Goal: Task Accomplishment & Management: Manage account settings

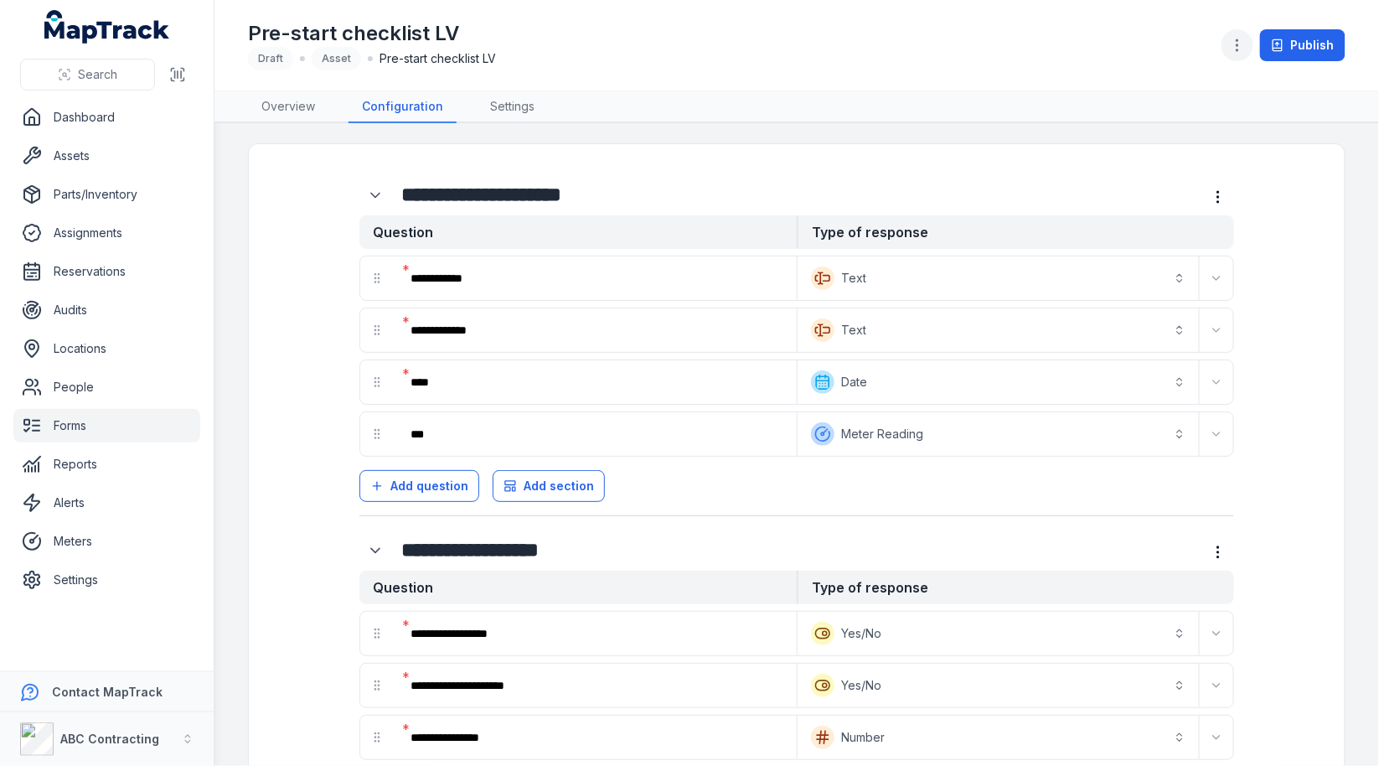
click at [1245, 48] on icon "button" at bounding box center [1237, 45] width 17 height 17
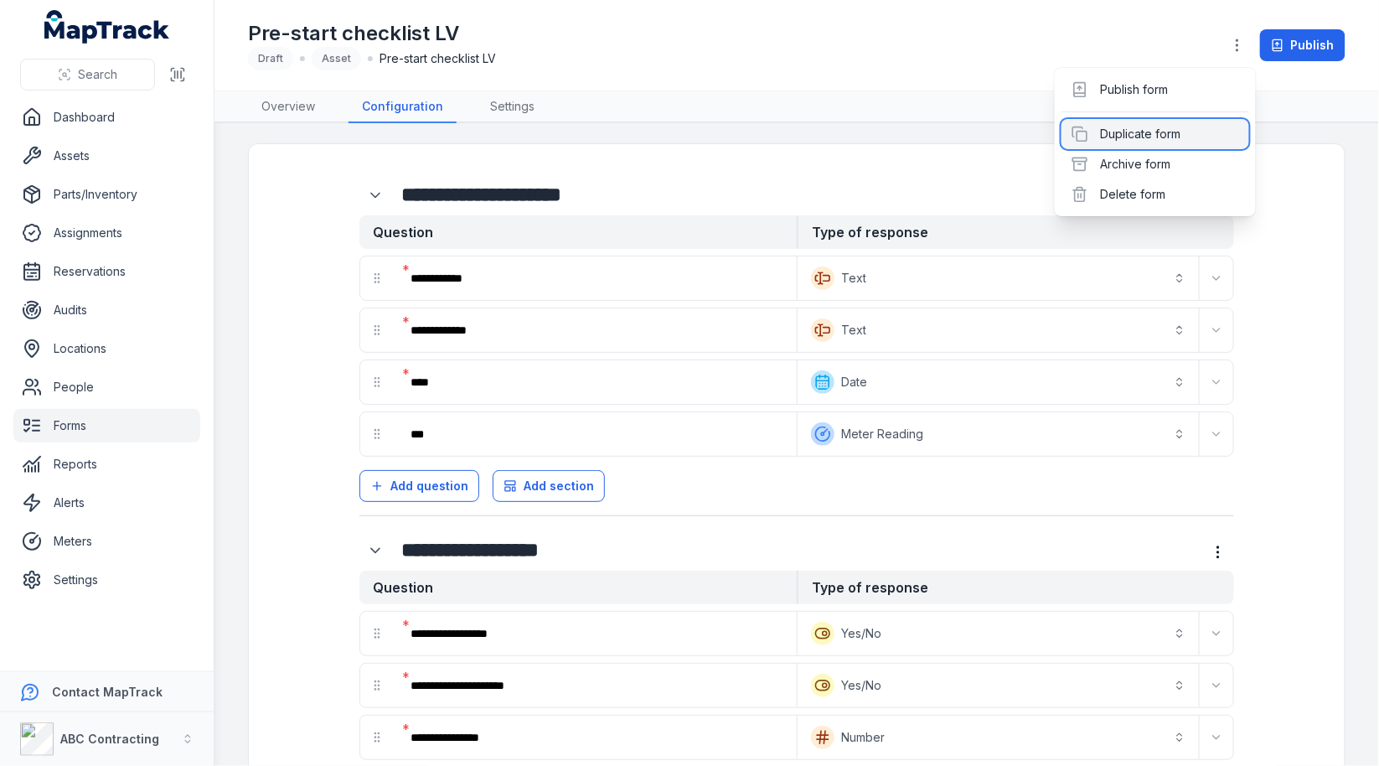
click at [1170, 133] on div "Duplicate form" at bounding box center [1156, 134] width 188 height 30
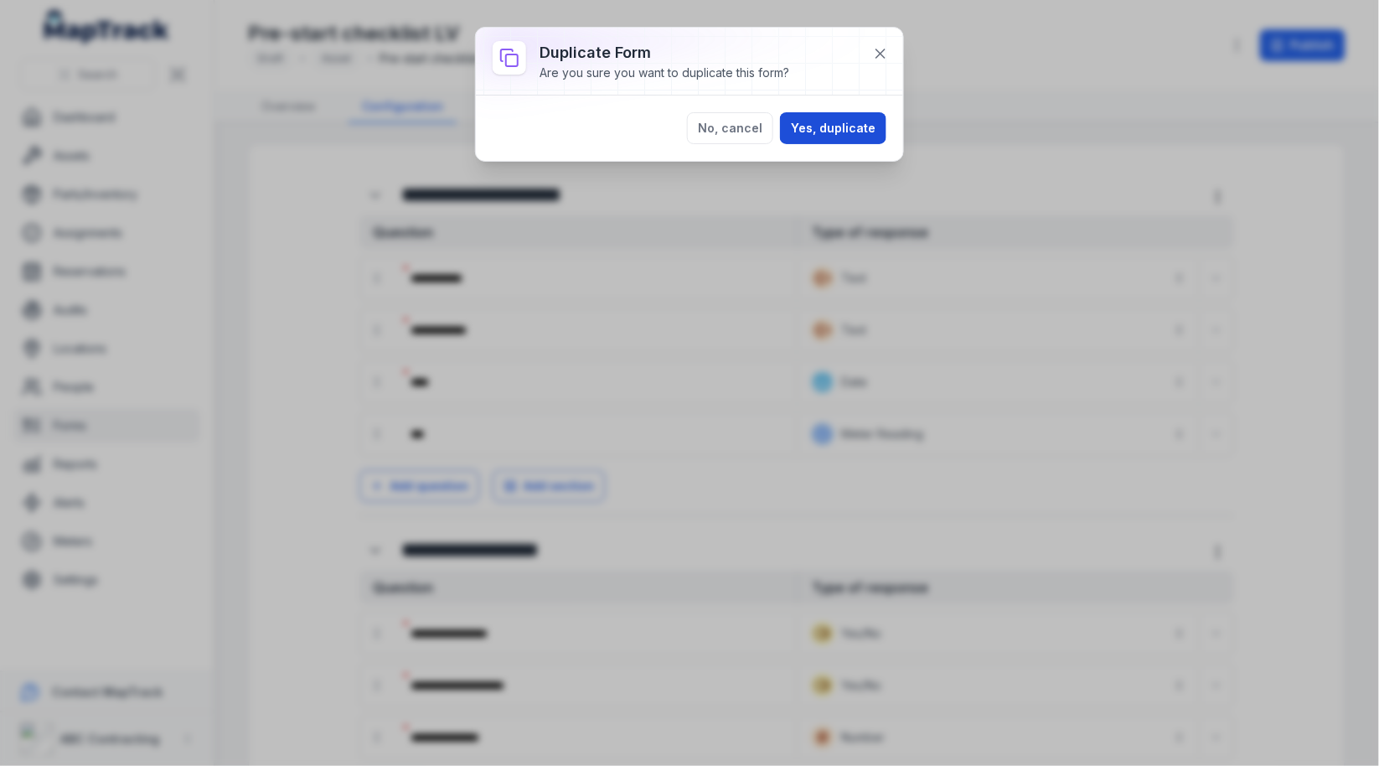
click at [869, 120] on button "Yes, duplicate" at bounding box center [833, 128] width 106 height 32
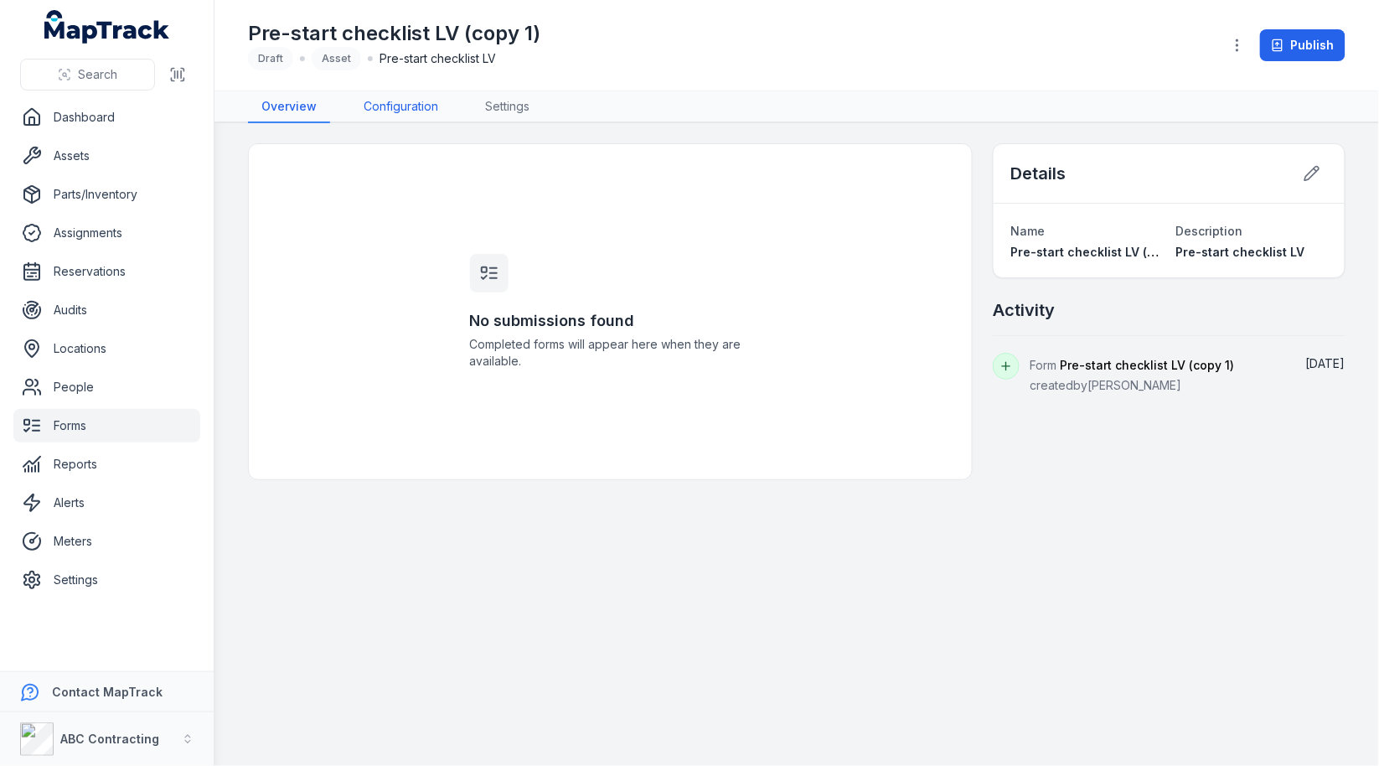
click at [439, 106] on link "Configuration" at bounding box center [400, 107] width 101 height 32
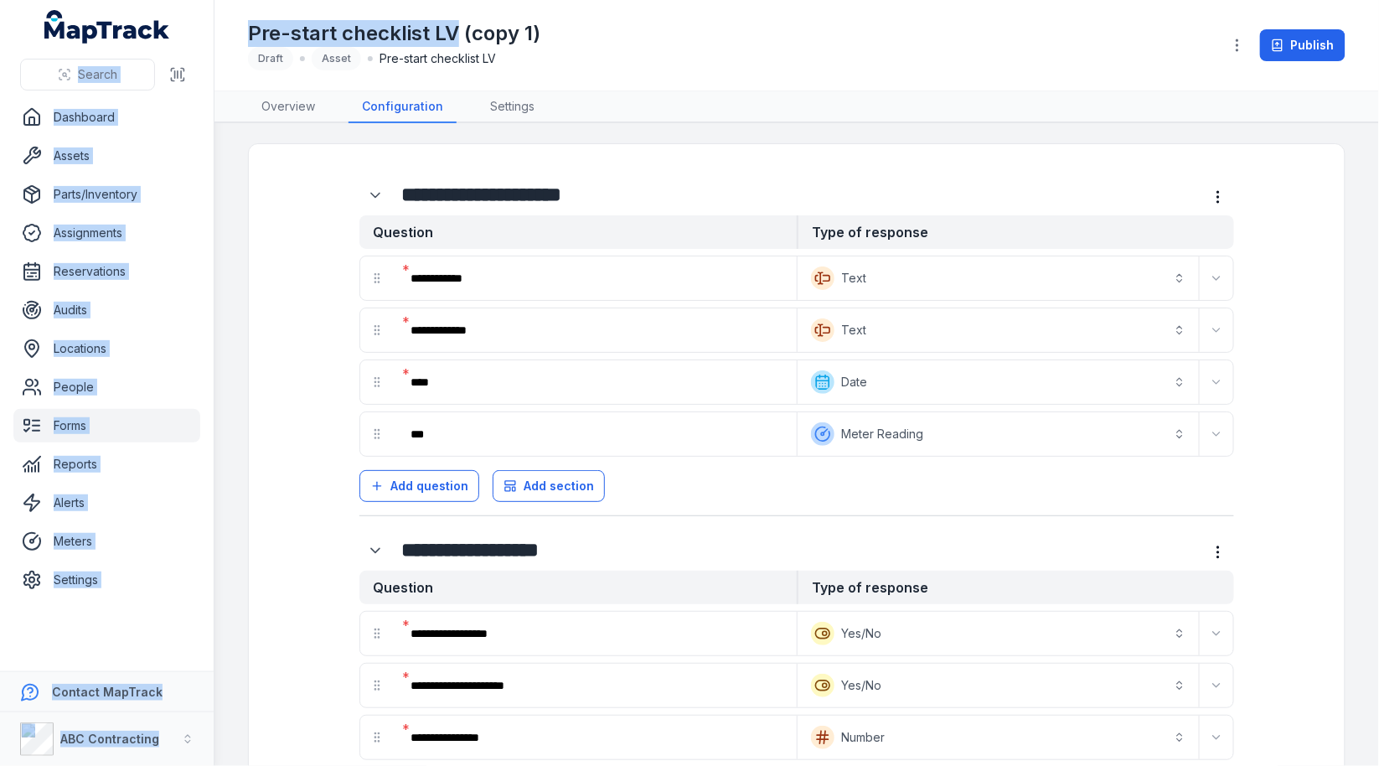
drag, startPoint x: 459, startPoint y: 29, endPoint x: 189, endPoint y: 39, distance: 270.8
click at [189, 38] on div "**********" at bounding box center [689, 383] width 1379 height 766
copy div "Search Dashboard Assets Parts/Inventory Assignments Reservations Audits Locatio…"
click at [1229, 44] on button "button" at bounding box center [1238, 45] width 32 height 32
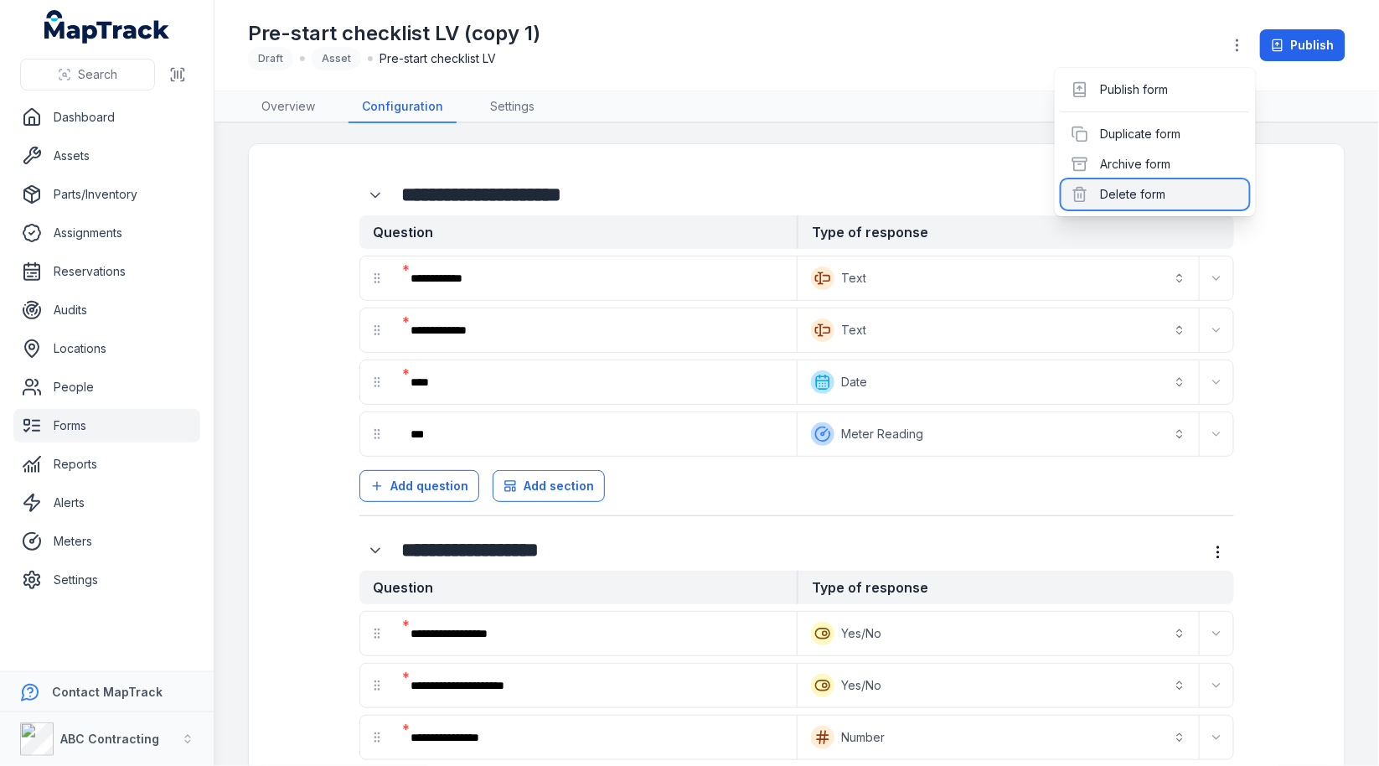
click at [1182, 184] on div "Delete form" at bounding box center [1156, 194] width 188 height 30
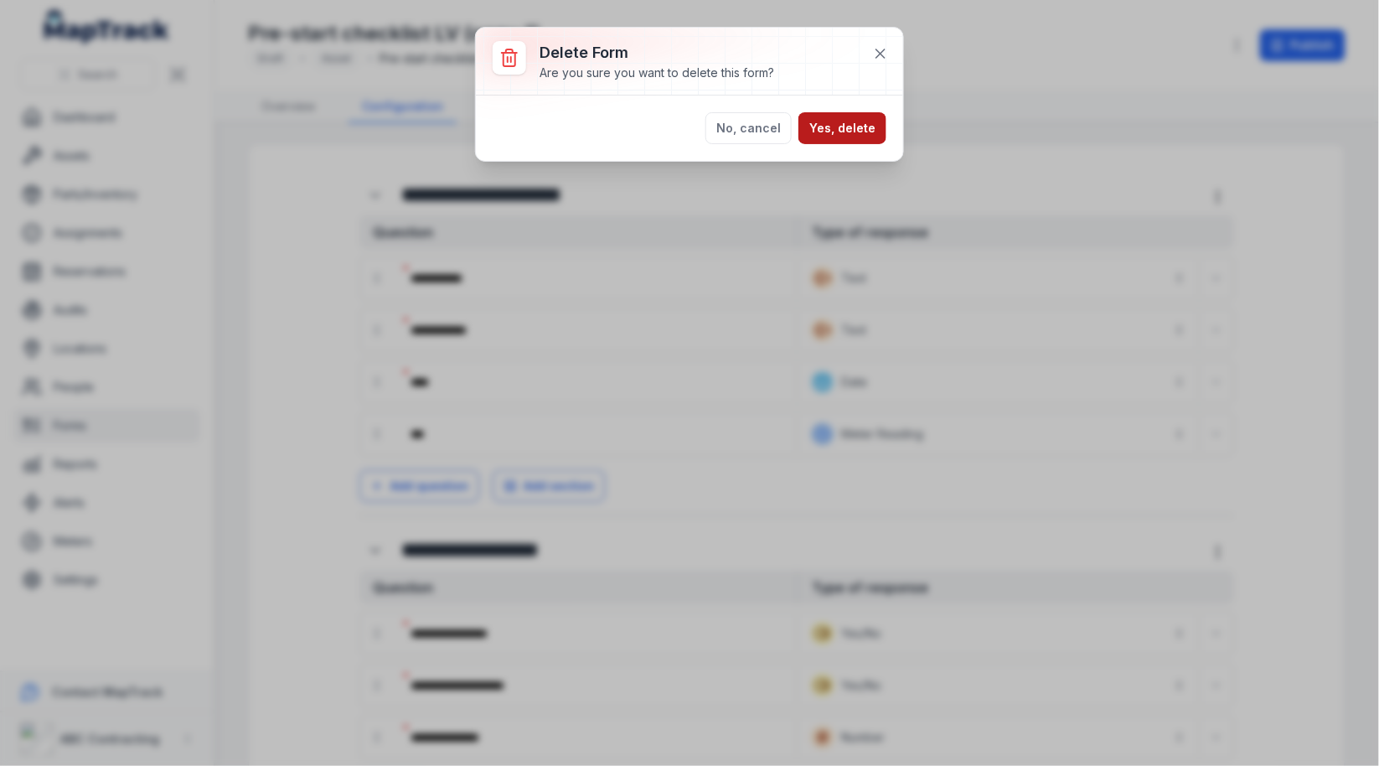
click at [821, 128] on button "Yes, delete" at bounding box center [843, 128] width 88 height 32
